Goal: Information Seeking & Learning: Learn about a topic

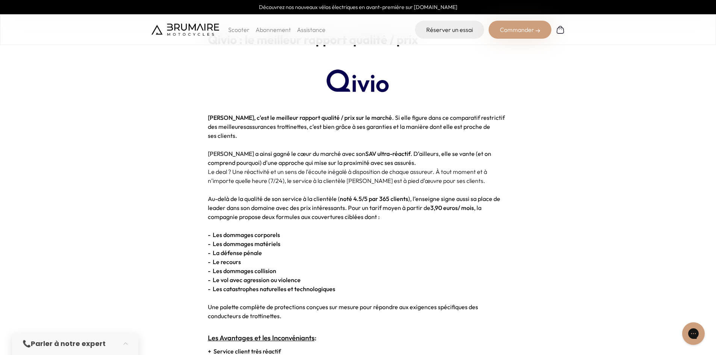
scroll to position [712, 0]
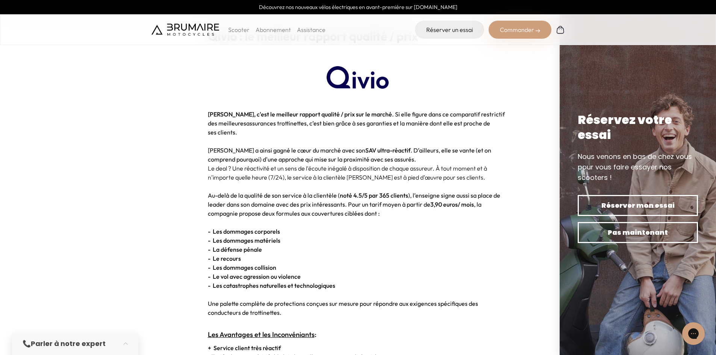
click at [441, 246] on p "- La défense pénale" at bounding box center [358, 249] width 301 height 9
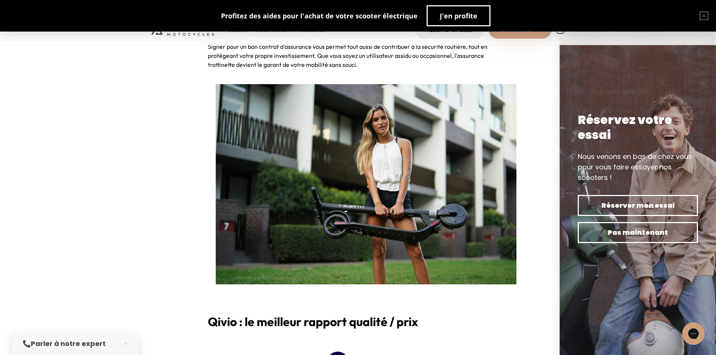
scroll to position [655, 0]
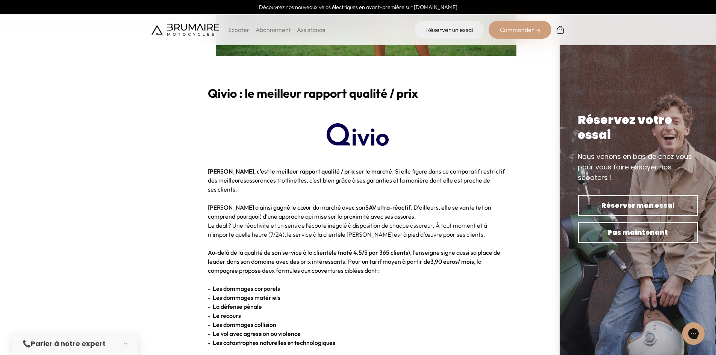
drag, startPoint x: 381, startPoint y: 270, endPoint x: 202, endPoint y: 170, distance: 205.1
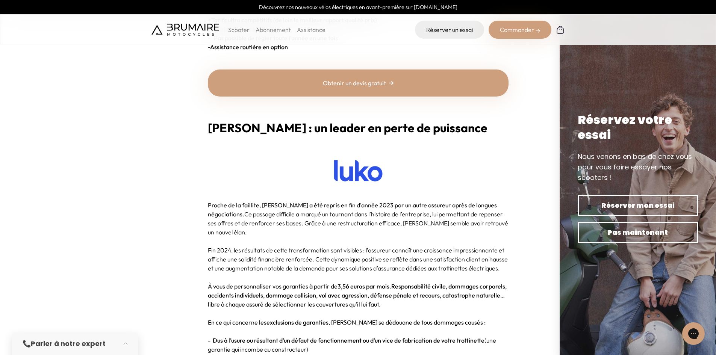
scroll to position [1106, 0]
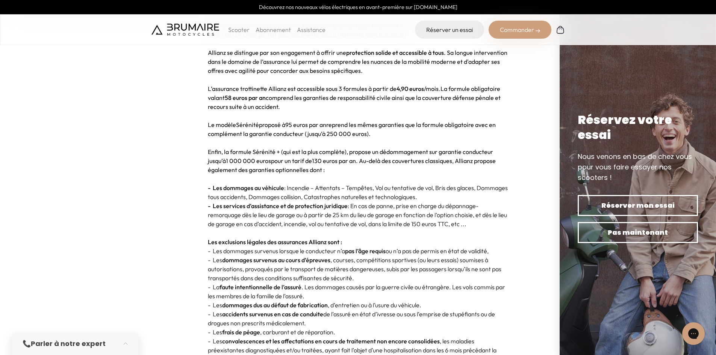
scroll to position [1948, 0]
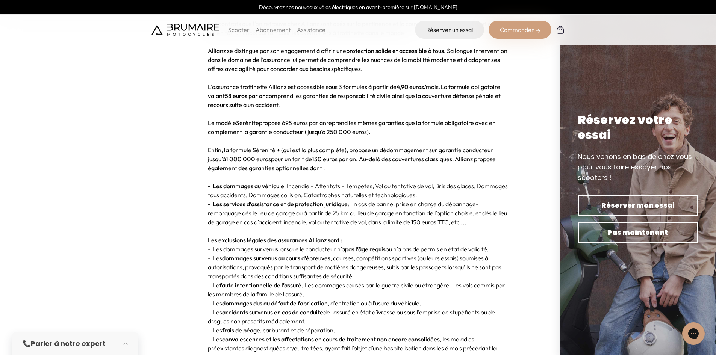
click at [441, 118] on p "Le modèle Sérénité proposé à 95 euros par an reprend les mêmes garanties que la…" at bounding box center [358, 127] width 301 height 18
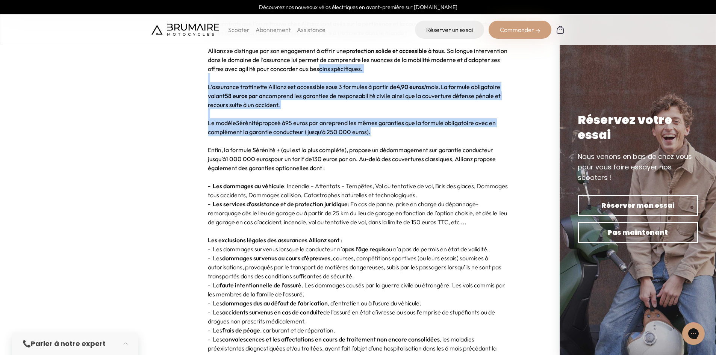
drag, startPoint x: 441, startPoint y: 116, endPoint x: 239, endPoint y: 27, distance: 220.7
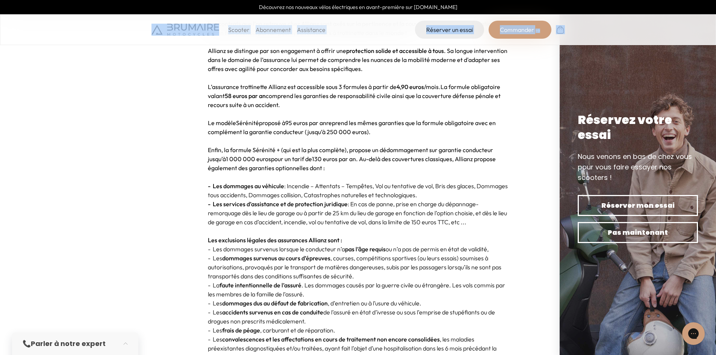
drag, startPoint x: 146, startPoint y: 27, endPoint x: 594, endPoint y: 34, distance: 447.7
click at [594, 34] on div "Scooter Abonnement Assistance Réserver un essai Commander" at bounding box center [358, 29] width 716 height 31
drag, startPoint x: 594, startPoint y: 34, endPoint x: 80, endPoint y: 21, distance: 514.0
click at [80, 21] on div "Scooter Abonnement Assistance Réserver un essai Commander" at bounding box center [358, 29] width 716 height 31
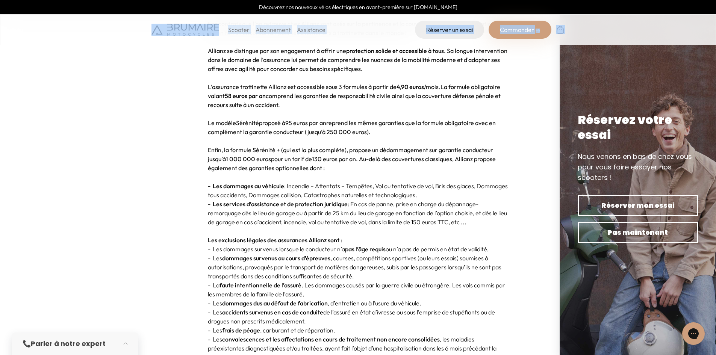
click at [80, 21] on div "Scooter Abonnement Assistance Réserver un essai Commander" at bounding box center [358, 29] width 716 height 31
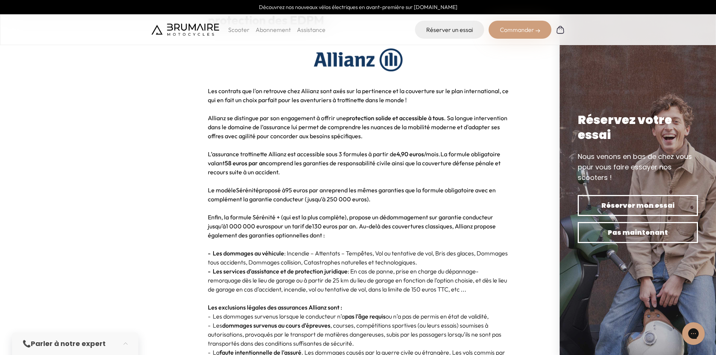
scroll to position [1880, 0]
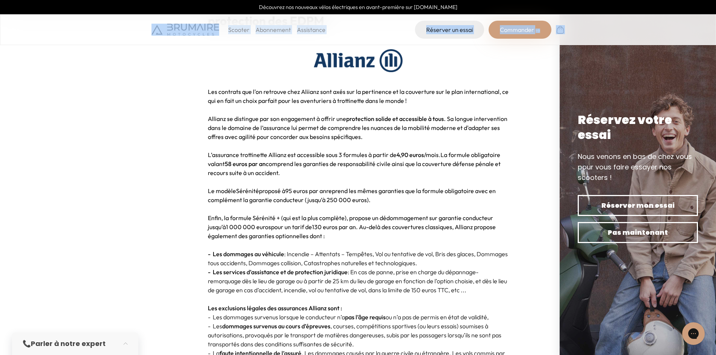
drag, startPoint x: 137, startPoint y: 29, endPoint x: 580, endPoint y: 28, distance: 442.4
click at [580, 28] on div "Scooter Abonnement Assistance Réserver un essai Commander" at bounding box center [358, 29] width 716 height 31
drag, startPoint x: 580, startPoint y: 28, endPoint x: 101, endPoint y: 32, distance: 478.5
click at [101, 32] on div "Scooter Abonnement Assistance Réserver un essai Commander" at bounding box center [358, 29] width 716 height 31
